Goal: Task Accomplishment & Management: Use online tool/utility

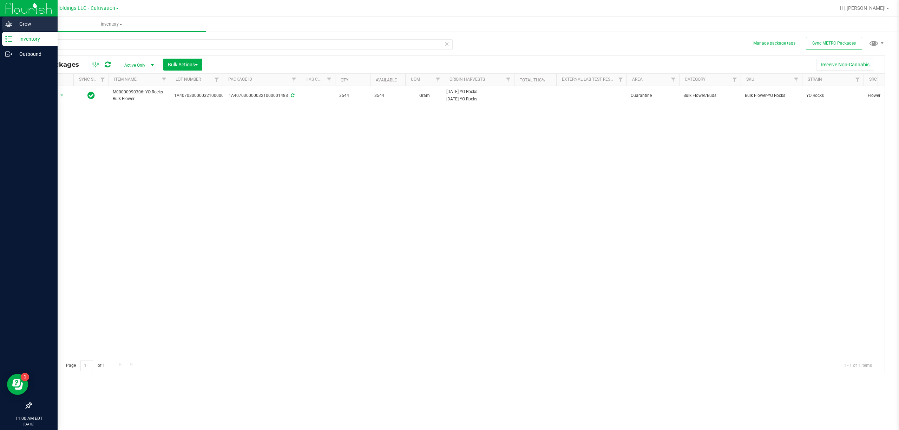
click at [19, 30] on div "Grow" at bounding box center [30, 24] width 56 height 14
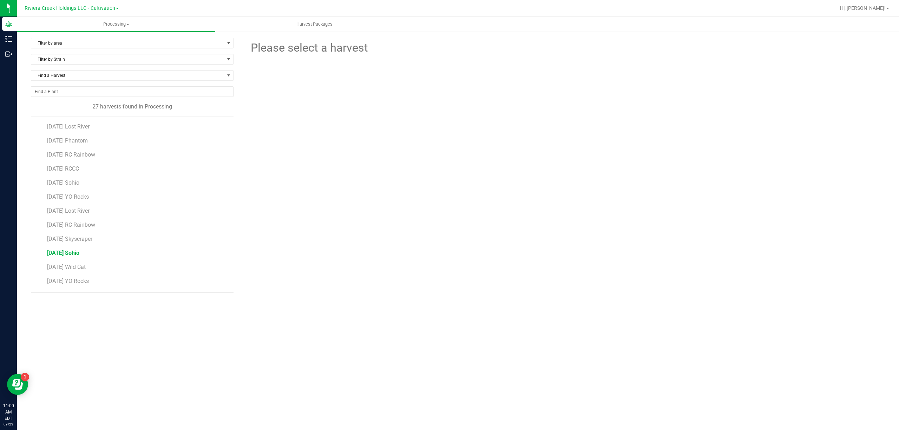
click at [79, 253] on span "[DATE] Sohio" at bounding box center [63, 253] width 32 height 7
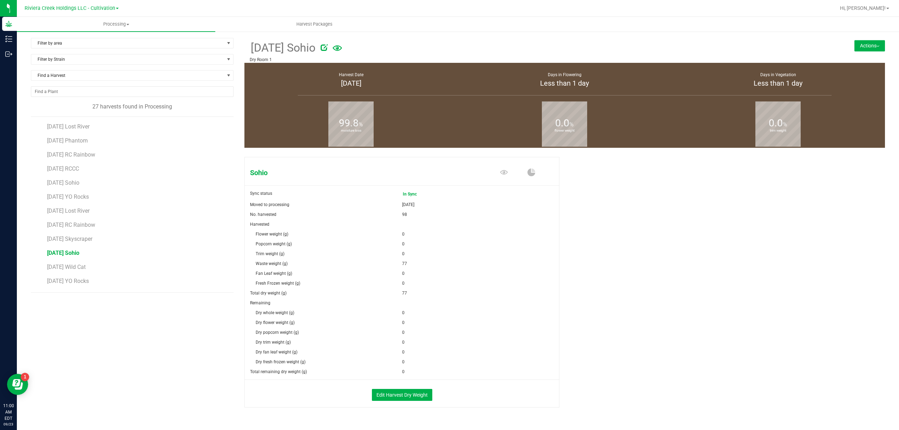
click at [868, 45] on button "Actions" at bounding box center [870, 45] width 31 height 11
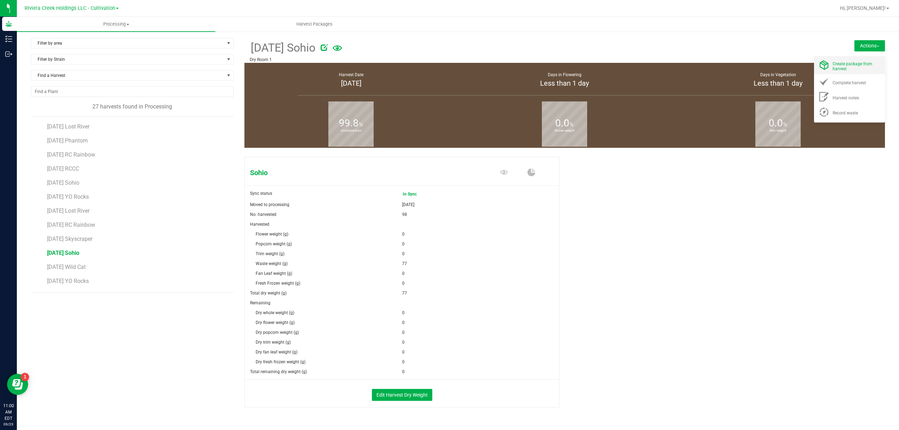
click at [852, 65] on span "Create package from harvest" at bounding box center [853, 66] width 40 height 10
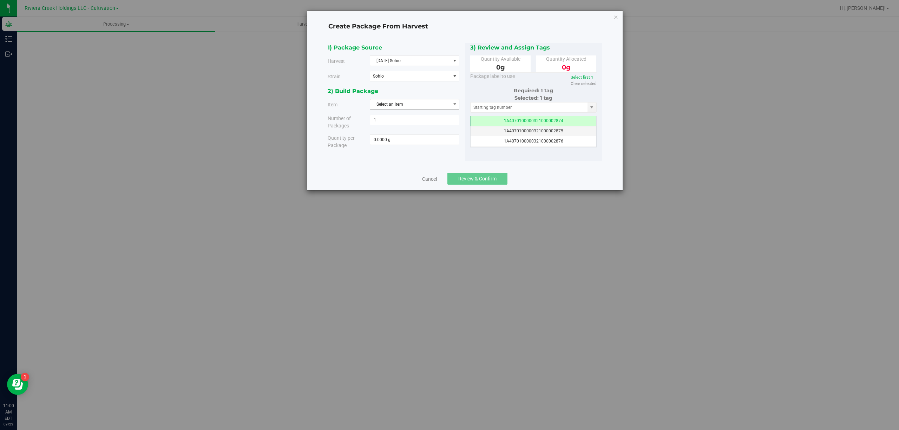
click at [387, 105] on span "Select an item" at bounding box center [410, 104] width 80 height 10
click at [442, 146] on li "M00001089911: Sohio Bulk Trim" at bounding box center [414, 145] width 89 height 11
click at [438, 93] on div "2) Build Package" at bounding box center [394, 90] width 132 height 9
click at [443, 102] on span "M00001089911: Sohio Bulk Trim" at bounding box center [410, 104] width 80 height 10
click at [442, 135] on li "M00001089804: Sohio Bulk Flower" at bounding box center [414, 135] width 89 height 11
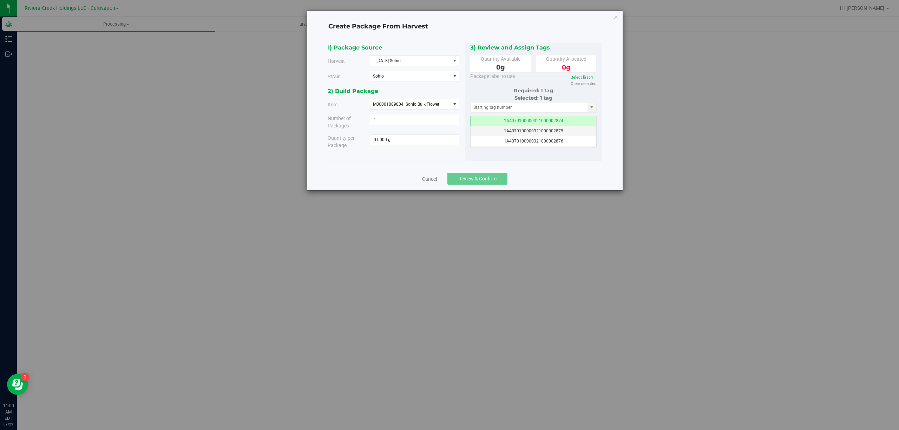
click at [446, 93] on div "2) Build Package" at bounding box center [394, 90] width 132 height 9
click at [616, 16] on icon "button" at bounding box center [616, 17] width 5 height 8
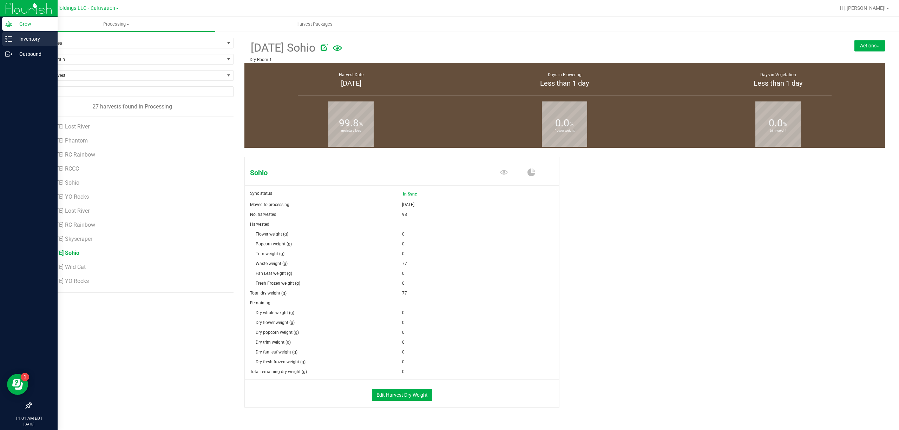
click at [8, 40] on icon at bounding box center [8, 38] width 7 height 7
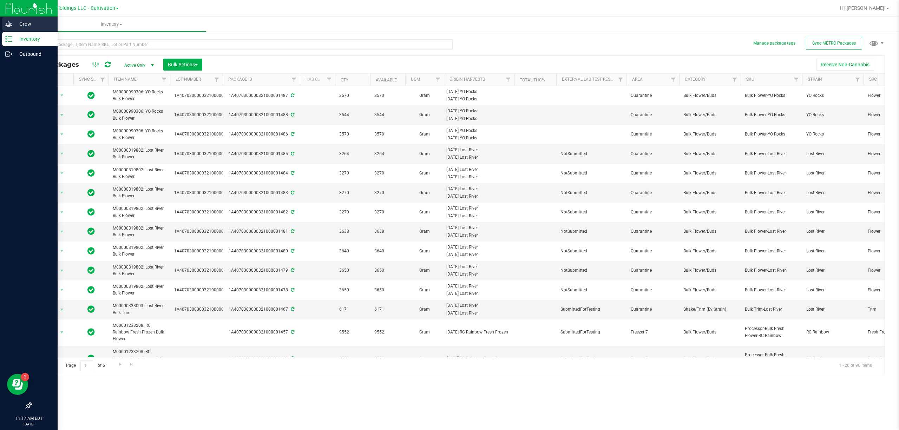
click at [45, 23] on p "Grow" at bounding box center [33, 24] width 42 height 8
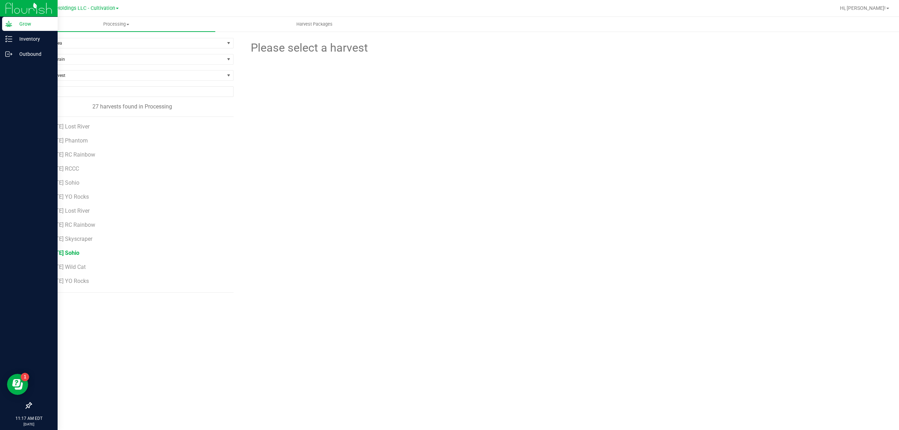
click at [79, 254] on span "[DATE] Sohio" at bounding box center [63, 253] width 32 height 7
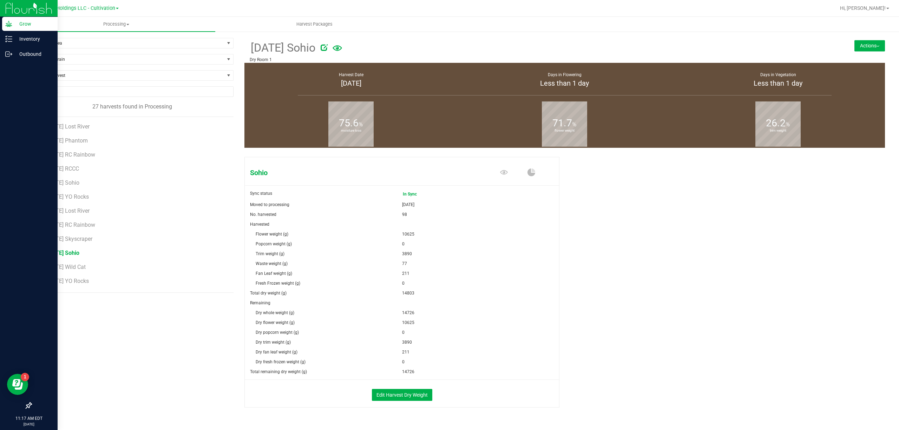
click at [869, 51] on button "Actions" at bounding box center [870, 45] width 31 height 11
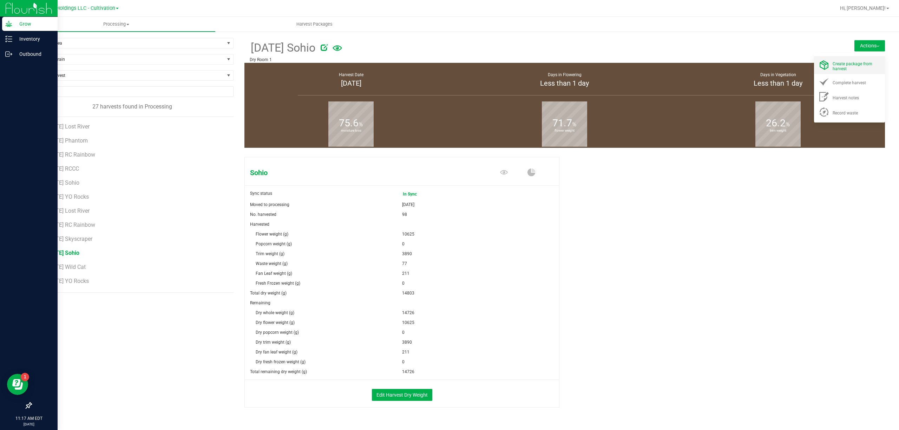
click at [857, 67] on div "Create package from harvest" at bounding box center [857, 65] width 48 height 12
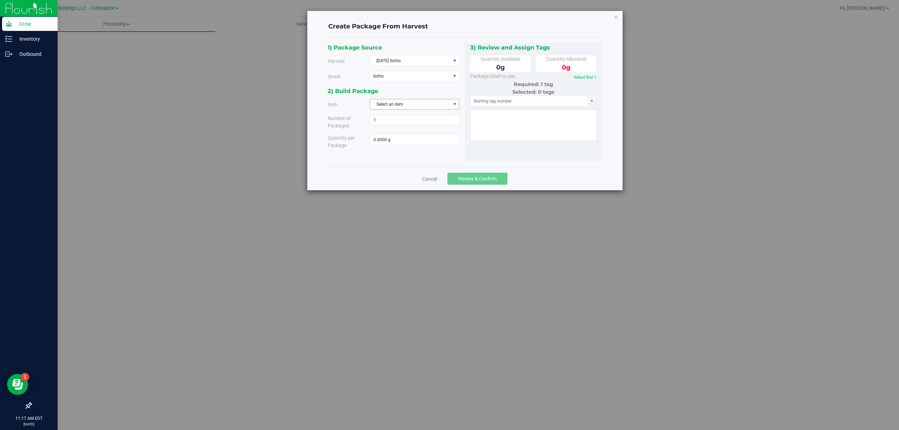
click at [402, 103] on span "Select an item" at bounding box center [410, 104] width 80 height 10
click at [427, 145] on span "M00001089911: Sohio Bulk Trim" at bounding box center [406, 145] width 63 height 9
click at [423, 139] on span at bounding box center [415, 140] width 90 height 11
type input "3890"
type input "3890.0000 g"
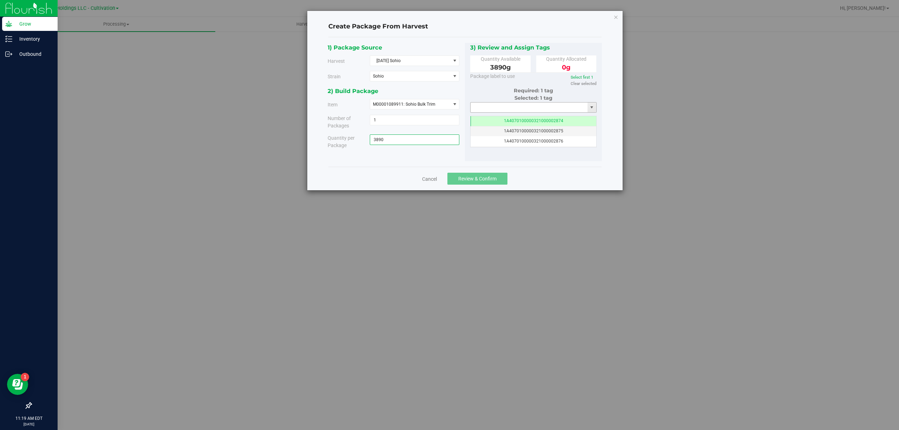
click at [495, 104] on input "text" at bounding box center [529, 108] width 117 height 10
click at [543, 134] on li "1A4070300000321000001492" at bounding box center [534, 130] width 126 height 11
type input "1A4070300000321000001492"
click at [486, 178] on span "Review & Confirm" at bounding box center [478, 179] width 38 height 6
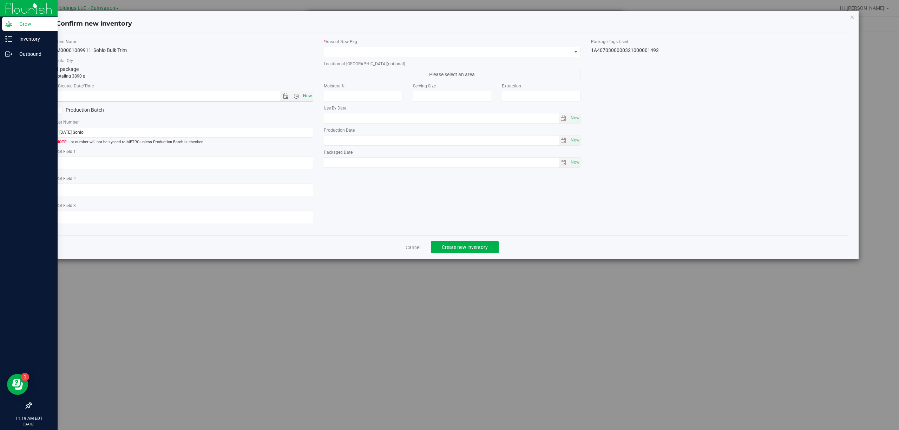
click at [307, 96] on span "Now" at bounding box center [307, 96] width 12 height 10
type input "[DATE] 11:19 AM"
click at [350, 55] on span at bounding box center [448, 52] width 248 height 10
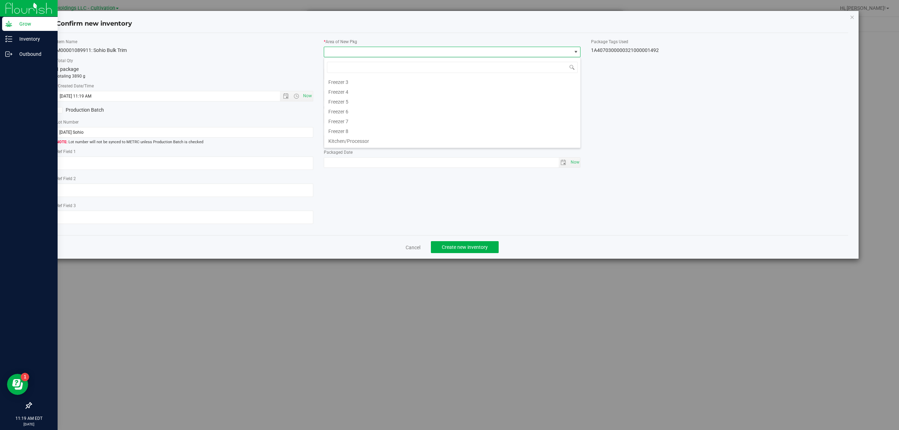
scroll to position [156, 0]
click at [362, 123] on li "Quarantine" at bounding box center [452, 122] width 256 height 10
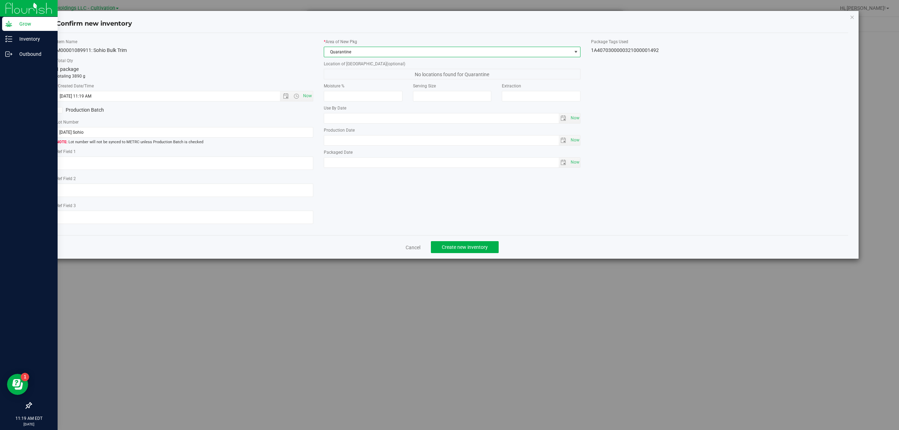
click at [630, 55] on div "Item Name M00001089911: Sohio Bulk Trim Total Qty 1 package totaling 3890 g * C…" at bounding box center [452, 134] width 803 height 191
click at [630, 50] on div "1A4070300000321000001492" at bounding box center [719, 50] width 257 height 7
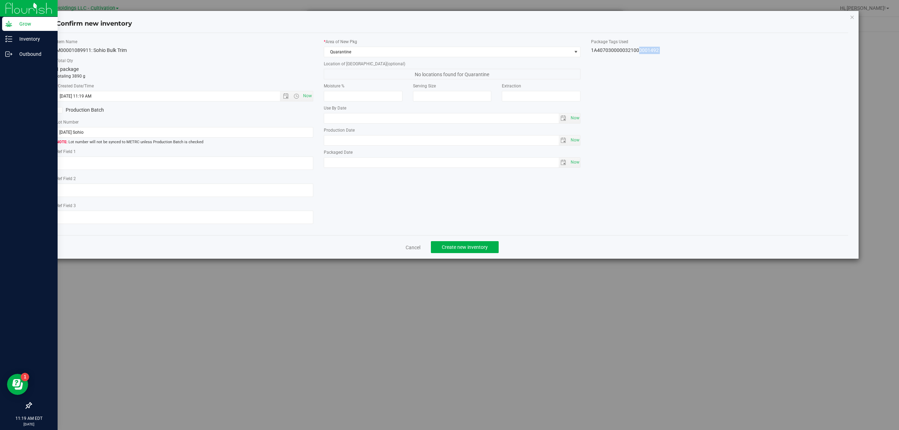
copy body "1A4070300000321000001492 Cancel Create new inventory"
click at [145, 137] on input "[DATE] Sohio" at bounding box center [184, 132] width 257 height 11
paste input "1A4070300000321000001492"
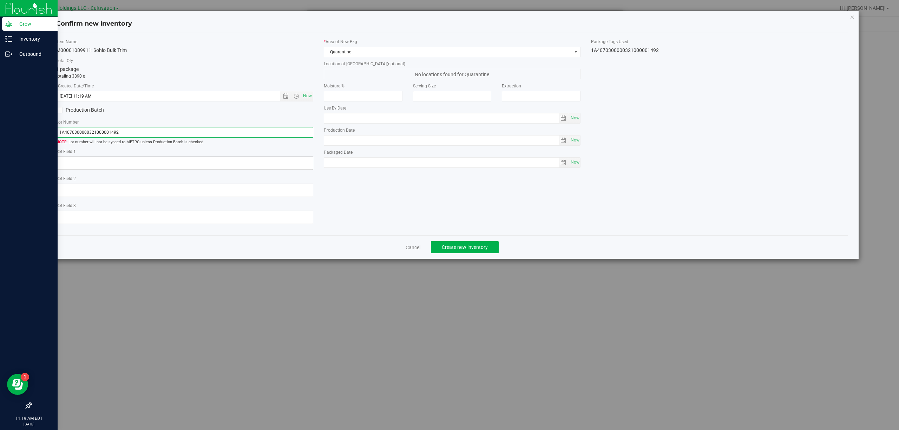
type input "1A4070300000321000001492"
click at [105, 170] on textarea at bounding box center [184, 163] width 257 height 13
type textarea "Trim-B"
click at [398, 197] on div "Item Name M00001089911: Sohio Bulk Trim Total Qty 1 package totaling 3890 g * C…" at bounding box center [452, 134] width 803 height 191
click at [454, 250] on span "Create new inventory" at bounding box center [465, 248] width 46 height 6
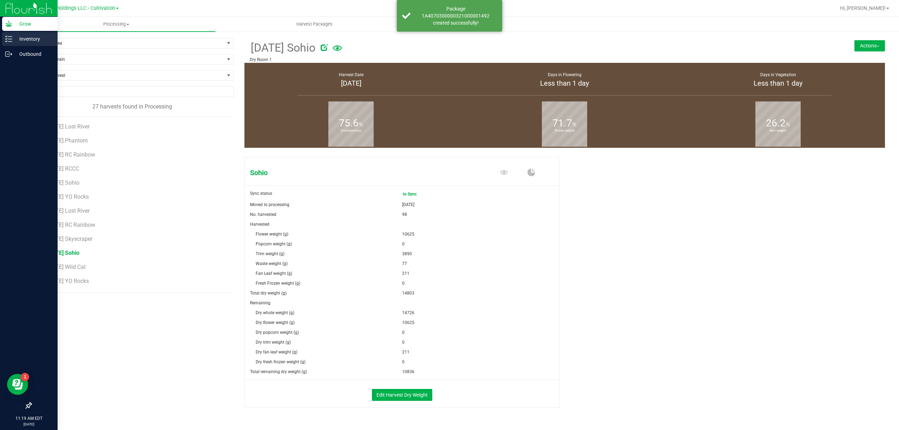
click at [5, 44] on div "Inventory" at bounding box center [30, 39] width 56 height 14
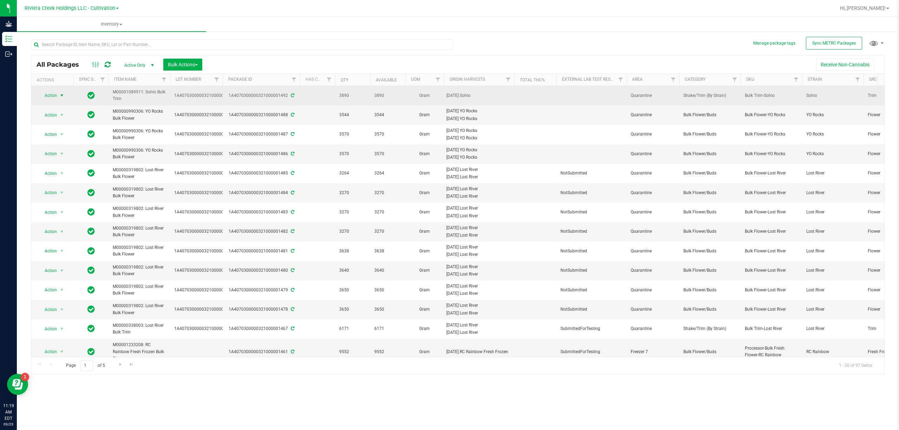
click at [53, 96] on span "Action" at bounding box center [47, 96] width 19 height 10
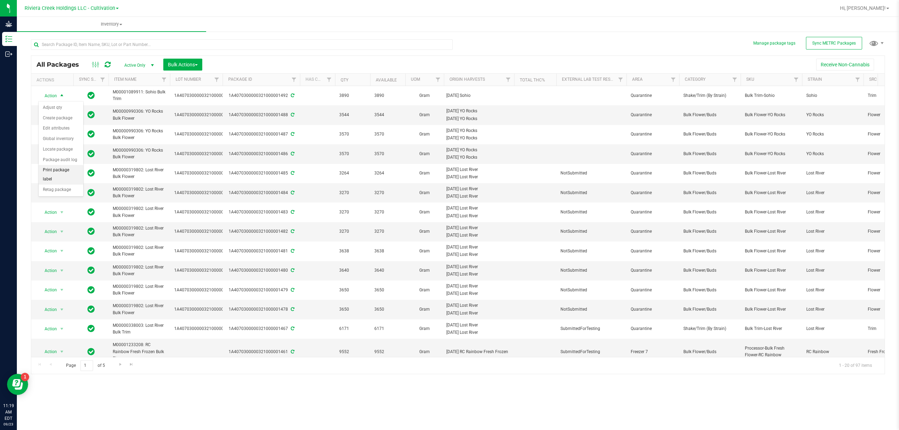
click at [52, 170] on li "Print package label" at bounding box center [61, 174] width 45 height 19
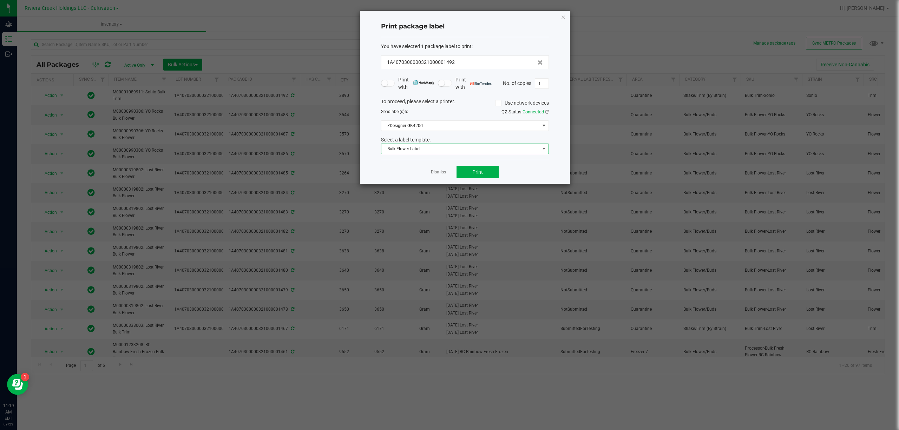
click at [440, 154] on span "Bulk Flower Label" at bounding box center [465, 149] width 168 height 11
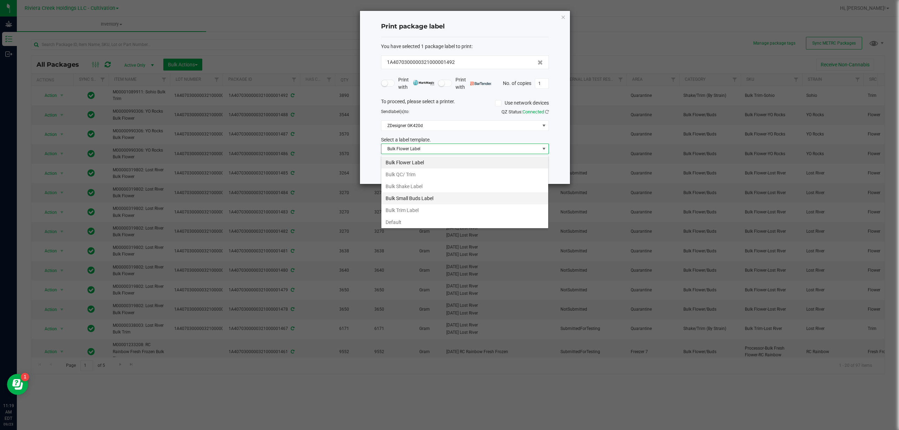
scroll to position [11, 168]
click at [433, 209] on li "Bulk Trim Label" at bounding box center [465, 210] width 167 height 12
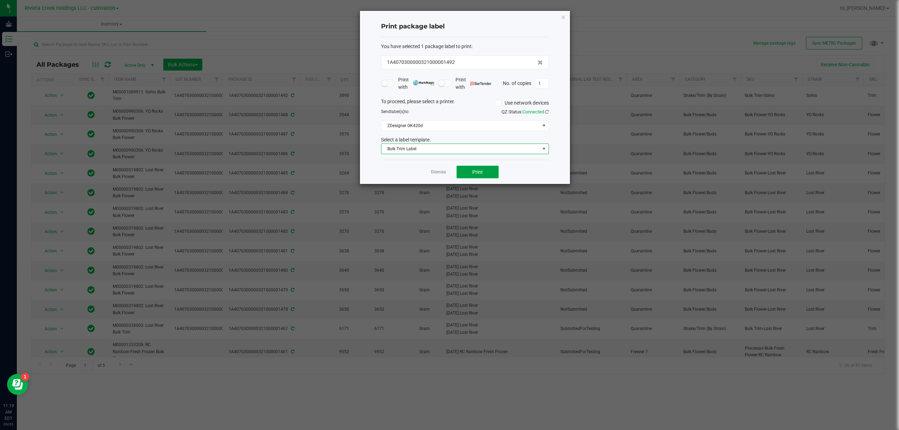
click at [476, 169] on button "Print" at bounding box center [478, 172] width 42 height 13
click at [463, 148] on span "Bulk Trim Label" at bounding box center [461, 149] width 158 height 10
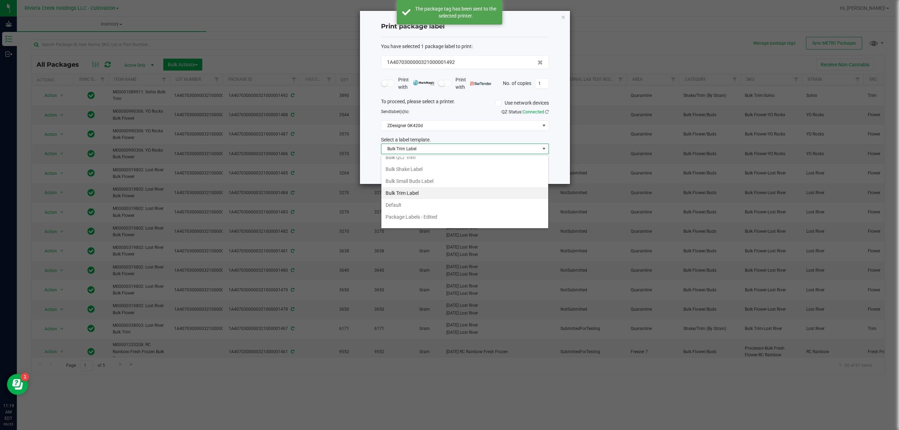
scroll to position [27, 0]
click at [436, 215] on li "Strain- Harvest Date Label" at bounding box center [465, 221] width 167 height 12
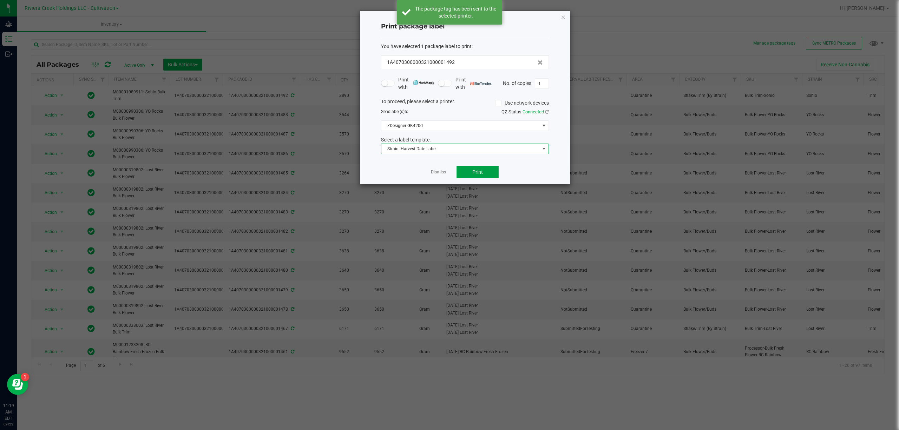
click at [476, 174] on span "Print" at bounding box center [478, 172] width 11 height 6
click at [561, 16] on div at bounding box center [465, 97] width 210 height 173
click at [561, 16] on icon "button" at bounding box center [563, 17] width 5 height 8
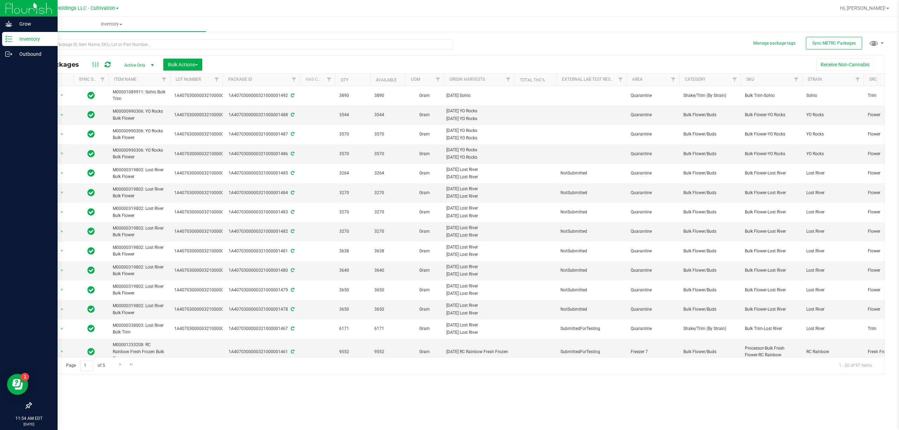
click at [6, 16] on img at bounding box center [28, 8] width 47 height 17
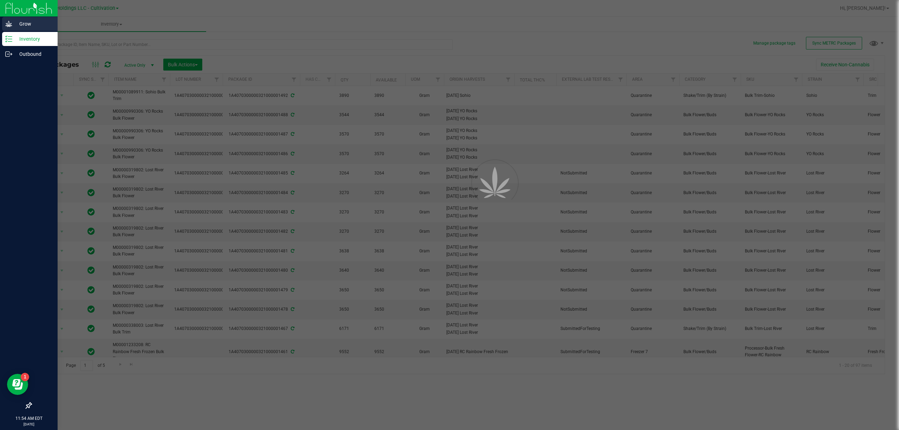
click at [14, 20] on p "Grow" at bounding box center [33, 24] width 42 height 8
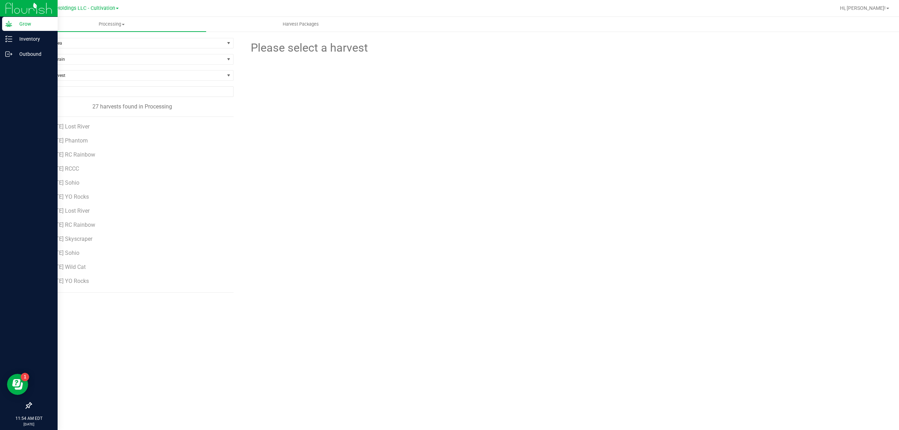
click at [88, 236] on li "[DATE] Skyscraper" at bounding box center [137, 236] width 181 height 14
click at [89, 237] on span "[DATE] Skyscraper" at bounding box center [70, 239] width 47 height 7
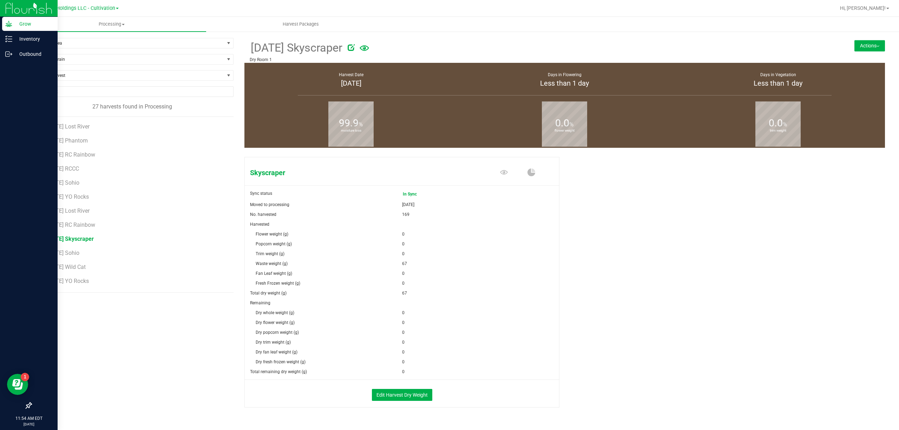
click at [855, 48] on button "Actions" at bounding box center [870, 45] width 31 height 11
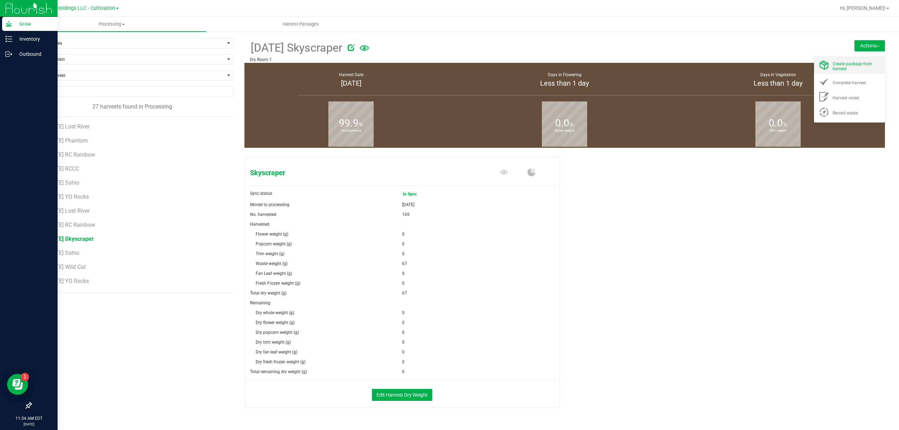
click at [843, 58] on li "Create package from harvest" at bounding box center [849, 65] width 71 height 18
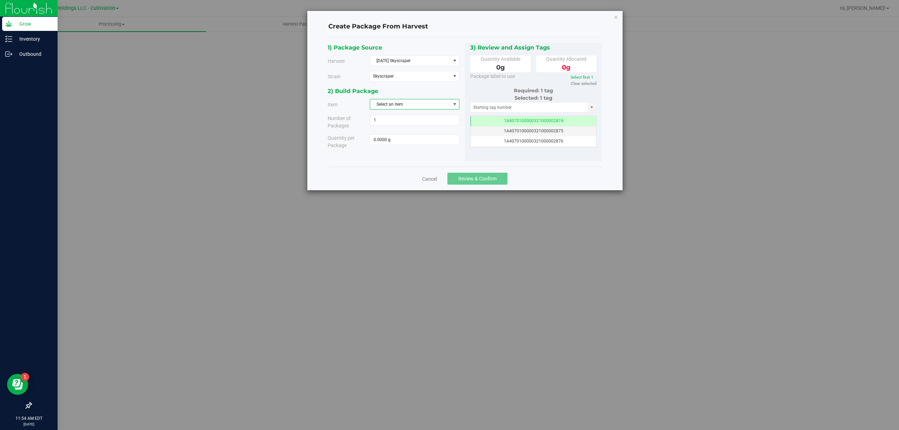
click at [410, 101] on span "Select an item" at bounding box center [410, 104] width 80 height 10
click at [444, 138] on span "M00001170005: Skyscraper Bulk Trim" at bounding box center [411, 134] width 72 height 9
click at [446, 87] on div "2) Build Package" at bounding box center [394, 90] width 132 height 9
click at [450, 105] on span "select" at bounding box center [454, 104] width 9 height 10
click at [447, 168] on span "M00001170310: Skyscraper Bulk Flower" at bounding box center [413, 164] width 76 height 9
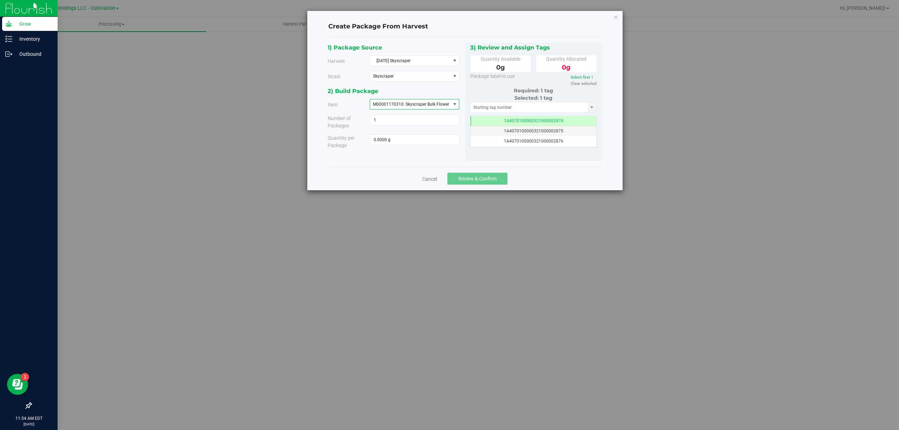
click at [445, 91] on div "2) Build Package" at bounding box center [394, 90] width 132 height 9
click at [614, 18] on icon "button" at bounding box center [616, 17] width 5 height 8
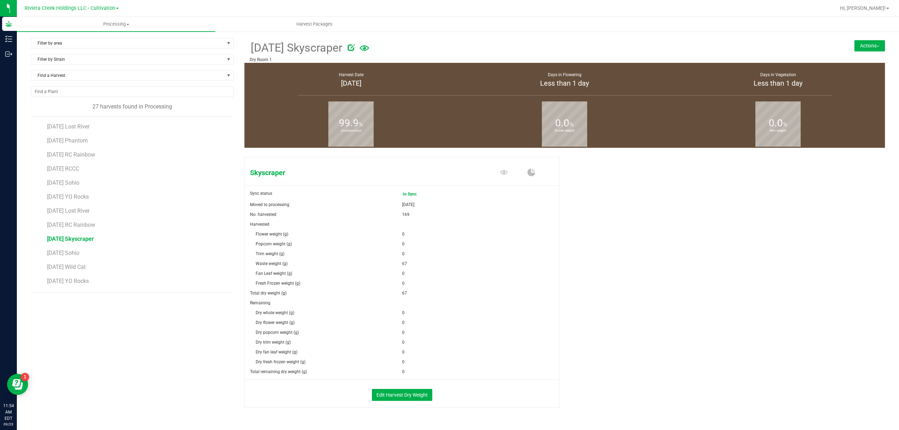
click at [869, 44] on button "Actions" at bounding box center [870, 45] width 31 height 11
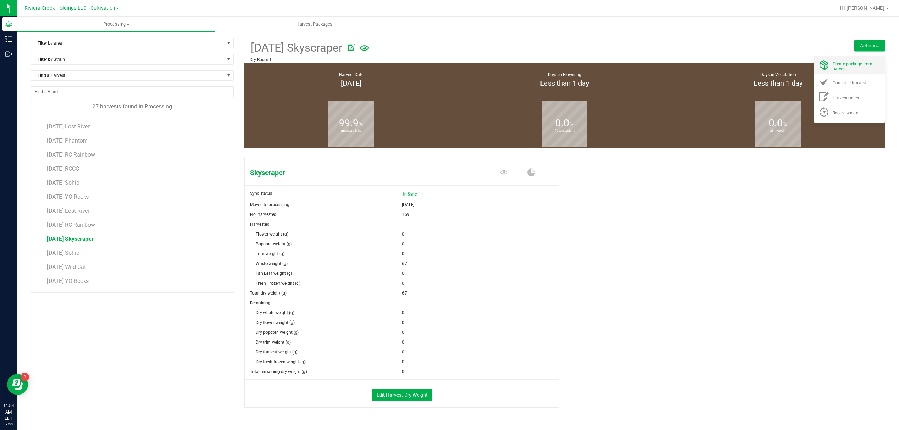
click at [849, 61] on span "Create package from harvest" at bounding box center [853, 66] width 40 height 10
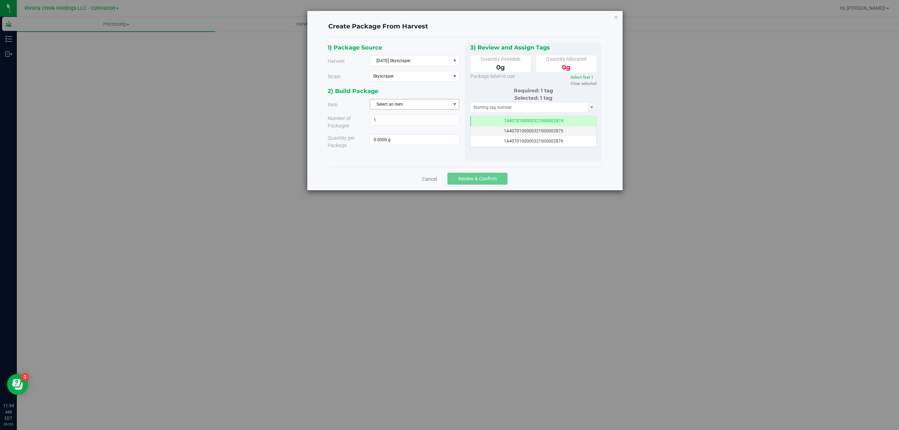
click at [437, 103] on span "Select an item" at bounding box center [410, 104] width 80 height 10
click at [444, 135] on span "M00001170005: Skyscraper Bulk Trim" at bounding box center [411, 134] width 72 height 9
click at [449, 97] on div "2) Build Package Item M00001170005: Skyscraper Bulk Trim M00001170005: Skyscrap…" at bounding box center [396, 120] width 137 height 68
click at [449, 109] on span "M00001170005: Skyscraper Bulk Trim" at bounding box center [410, 104] width 80 height 10
click at [452, 165] on li "M00001170310: Skyscraper Bulk Flower" at bounding box center [414, 165] width 89 height 11
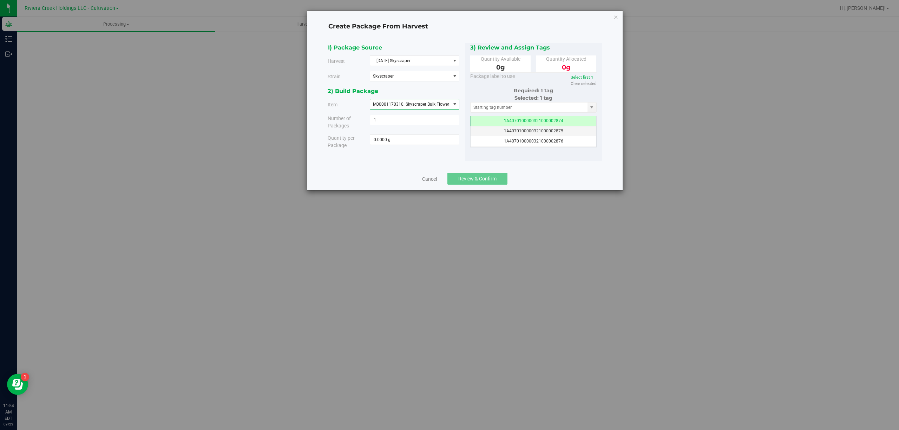
click at [460, 96] on div "2) Build Package Item M00001170310: Skyscraper Bulk Flower M00001170005: Skyscr…" at bounding box center [396, 120] width 137 height 68
click at [616, 17] on icon "button" at bounding box center [616, 17] width 5 height 8
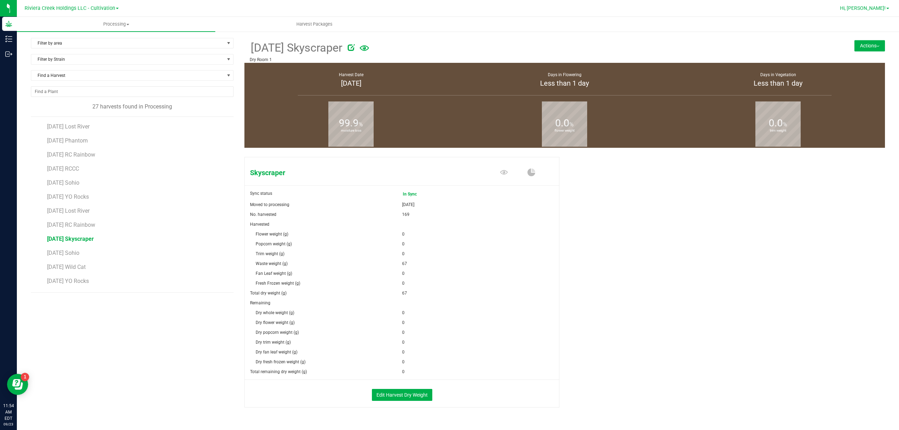
click at [879, 9] on span "Hi, [PERSON_NAME]!" at bounding box center [863, 8] width 46 height 6
click at [878, 75] on li "Sign Out" at bounding box center [867, 75] width 53 height 13
